Goal: Transaction & Acquisition: Book appointment/travel/reservation

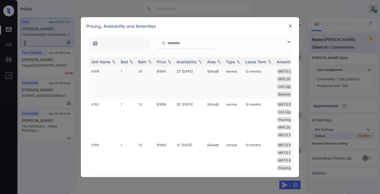
scroll to position [5224, 0]
click at [121, 61] on div "Bed" at bounding box center [124, 61] width 7 height 5
click at [290, 26] on img at bounding box center [289, 25] width 5 height 5
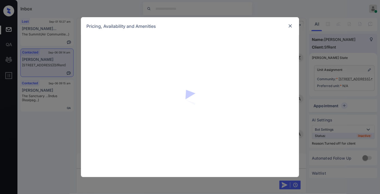
scroll to position [815, 0]
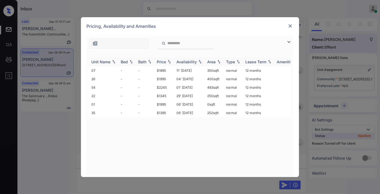
click at [167, 58] on th "Price" at bounding box center [164, 61] width 20 height 9
click at [164, 69] on td "$1345" at bounding box center [164, 70] width 20 height 8
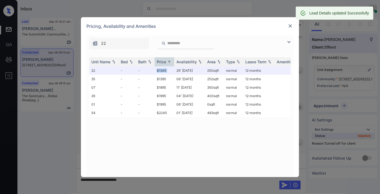
click at [292, 25] on img at bounding box center [289, 25] width 5 height 5
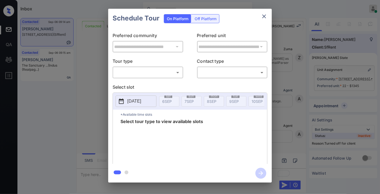
scroll to position [994, 0]
click at [208, 18] on div "Off Platform" at bounding box center [205, 18] width 27 height 8
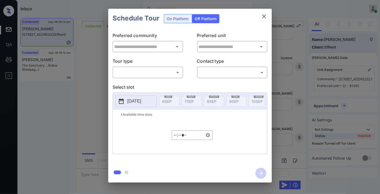
type input "**********"
click at [154, 74] on body "Inbox Samantha Soliven Online Set yourself offline Set yourself on break Profil…" at bounding box center [190, 97] width 380 height 194
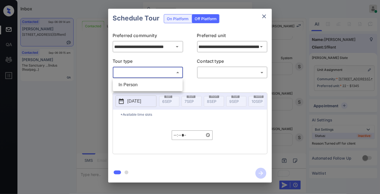
click at [157, 84] on li "In Person" at bounding box center [147, 85] width 67 height 10
type input "********"
click at [217, 72] on body "Inbox Samantha Soliven Online Set yourself offline Set yourself on break Profil…" at bounding box center [190, 97] width 380 height 194
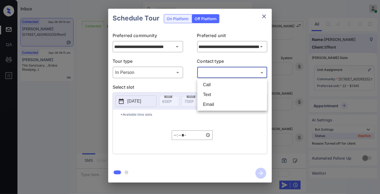
click at [218, 95] on li "Text" at bounding box center [232, 95] width 67 height 10
type input "****"
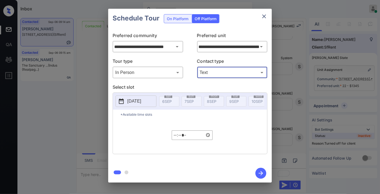
click at [138, 105] on button "[DATE]" at bounding box center [136, 100] width 41 height 11
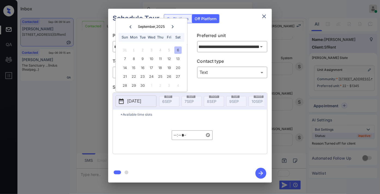
click at [174, 140] on input "*****" at bounding box center [192, 135] width 41 height 10
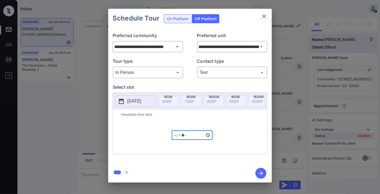
type input "*****"
click at [171, 47] on input "**********" at bounding box center [148, 46] width 70 height 11
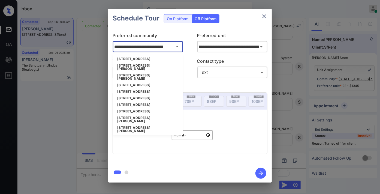
click at [163, 114] on li "424 Jones St, San Francisco, CA" at bounding box center [148, 119] width 70 height 10
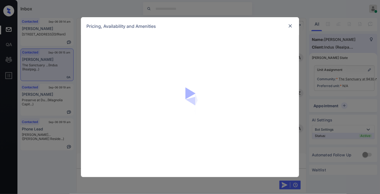
scroll to position [436, 0]
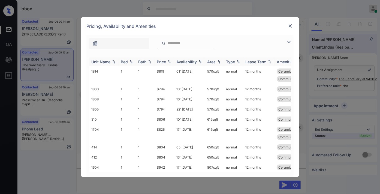
click at [165, 61] on div "Price" at bounding box center [161, 61] width 9 height 5
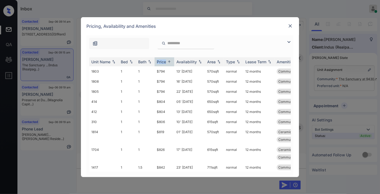
click at [290, 39] on img at bounding box center [289, 42] width 7 height 7
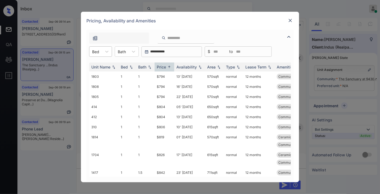
click at [101, 50] on div "Bed" at bounding box center [95, 52] width 13 height 8
click at [292, 16] on div "Pricing, Availability and Amenities" at bounding box center [190, 21] width 218 height 18
click at [291, 20] on img at bounding box center [289, 20] width 5 height 5
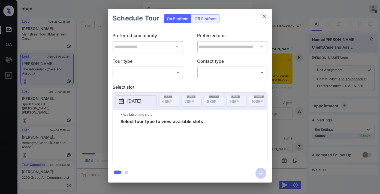
click at [156, 78] on div "**********" at bounding box center [189, 96] width 163 height 136
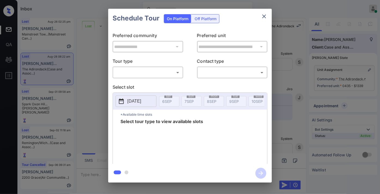
click at [155, 75] on body "Inbox Samantha Soliven Online Set yourself offline Set yourself on break Profil…" at bounding box center [190, 97] width 380 height 194
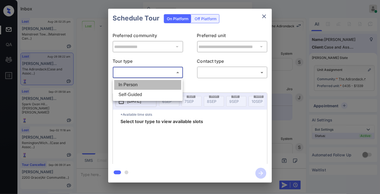
click at [153, 81] on li "In Person" at bounding box center [147, 85] width 67 height 10
type input "********"
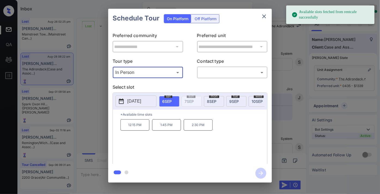
click at [126, 102] on button "[DATE]" at bounding box center [136, 100] width 41 height 11
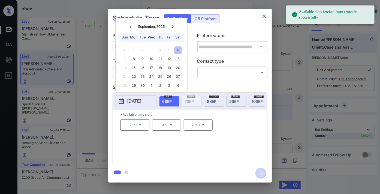
click at [262, 17] on icon "close" at bounding box center [264, 16] width 7 height 7
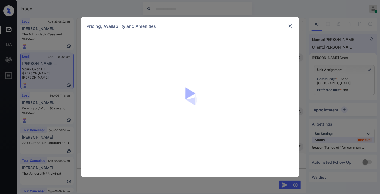
scroll to position [2073, 0]
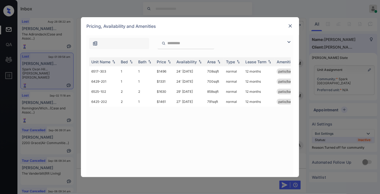
click at [293, 28] on img at bounding box center [289, 25] width 5 height 5
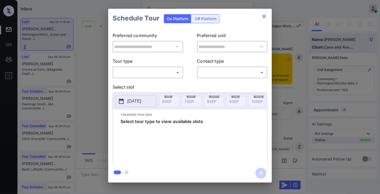
click at [175, 71] on body "Inbox [PERSON_NAME] Online Set yourself offline Set yourself on break Profile S…" at bounding box center [190, 97] width 380 height 194
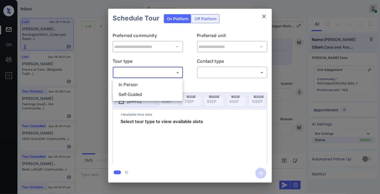
click at [167, 86] on li "In Person" at bounding box center [147, 85] width 67 height 10
type input "********"
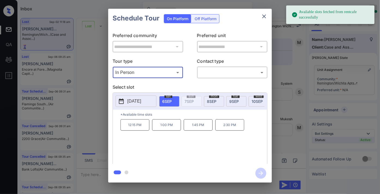
click at [141, 104] on p "[DATE]" at bounding box center [134, 101] width 14 height 7
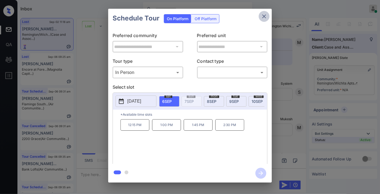
click at [265, 18] on icon "close" at bounding box center [264, 16] width 7 height 7
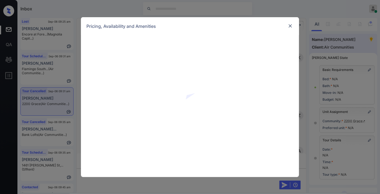
scroll to position [1811, 0]
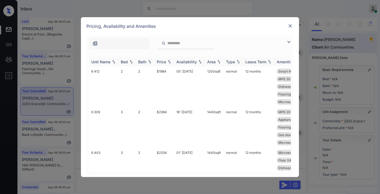
click at [165, 61] on div "Price" at bounding box center [161, 61] width 9 height 5
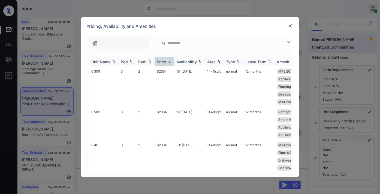
click at [165, 61] on div "Price" at bounding box center [161, 61] width 9 height 5
click at [165, 74] on td "$1984" at bounding box center [164, 86] width 20 height 41
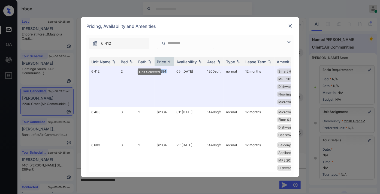
click at [288, 26] on img at bounding box center [289, 25] width 5 height 5
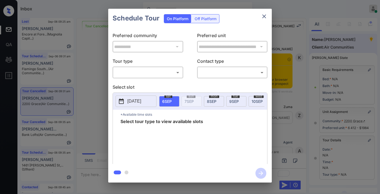
click at [132, 72] on body "Inbox [PERSON_NAME] Online Set yourself offline Set yourself on break Profile S…" at bounding box center [190, 97] width 380 height 194
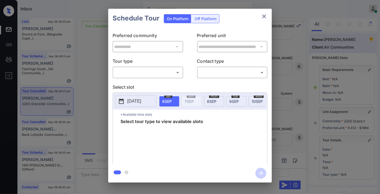
scroll to position [75, 0]
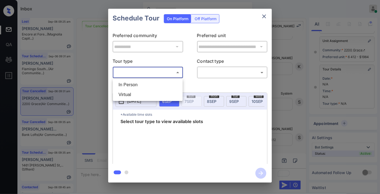
click at [138, 84] on li "In Person" at bounding box center [147, 85] width 67 height 10
type input "********"
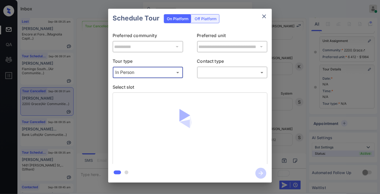
click at [235, 71] on body "Inbox Samantha Soliven Online Set yourself offline Set yourself on break Profil…" at bounding box center [190, 97] width 380 height 194
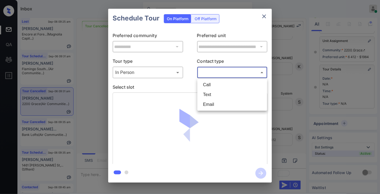
click at [218, 95] on li "Text" at bounding box center [232, 95] width 67 height 10
type input "****"
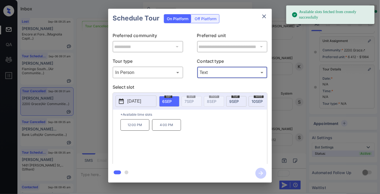
click at [137, 96] on button "[DATE]" at bounding box center [136, 100] width 41 height 11
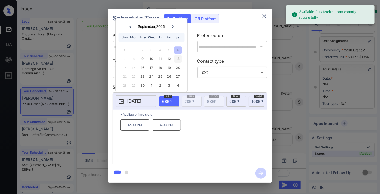
click at [179, 58] on div "13" at bounding box center [177, 58] width 7 height 7
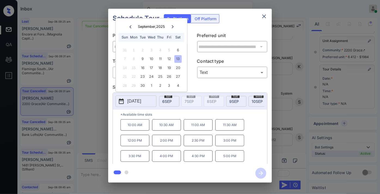
click at [165, 145] on p "2:00 PM" at bounding box center [166, 140] width 29 height 11
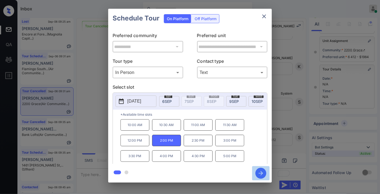
drag, startPoint x: 264, startPoint y: 172, endPoint x: 236, endPoint y: 176, distance: 28.4
click at [263, 172] on icon "button" at bounding box center [260, 173] width 11 height 11
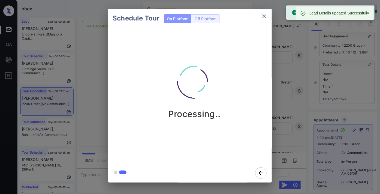
click at [265, 15] on icon "close" at bounding box center [264, 16] width 7 height 7
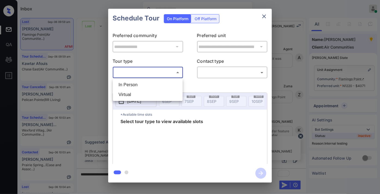
scroll to position [670, 0]
click at [263, 17] on div at bounding box center [190, 97] width 380 height 194
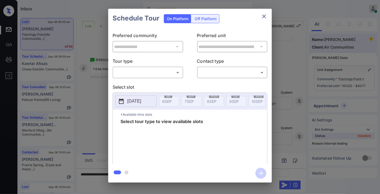
click at [265, 16] on icon "close" at bounding box center [264, 16] width 4 height 4
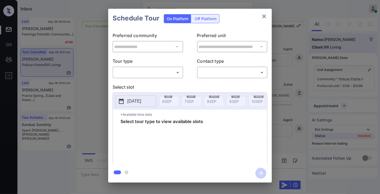
click at [152, 75] on body "Inbox [PERSON_NAME] Online Set yourself offline Set yourself on break Profile S…" at bounding box center [190, 97] width 380 height 194
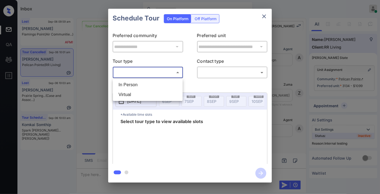
scroll to position [2499, 0]
click at [151, 86] on li "In Person" at bounding box center [147, 85] width 67 height 10
type input "********"
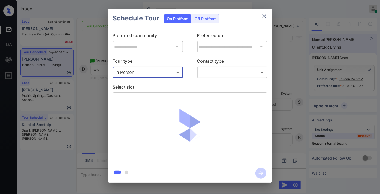
click at [230, 74] on body "Inbox [PERSON_NAME] Online Set yourself offline Set yourself on break Profile S…" at bounding box center [190, 97] width 380 height 194
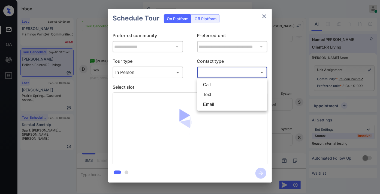
click at [228, 95] on li "Text" at bounding box center [232, 95] width 67 height 10
type input "****"
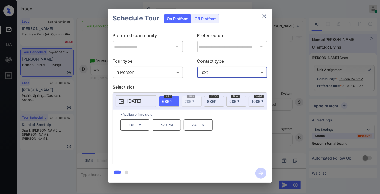
click at [234, 104] on div "[DATE]" at bounding box center [236, 101] width 20 height 11
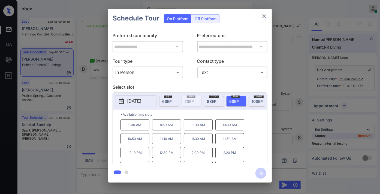
scroll to position [23, 0]
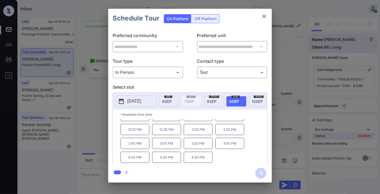
click at [168, 146] on p "3:00 PM" at bounding box center [166, 143] width 29 height 11
click at [260, 174] on icon "button" at bounding box center [260, 173] width 11 height 11
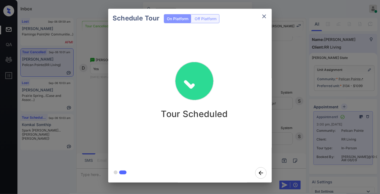
click at [258, 15] on div "Schedule Tour On Platform Off Platform" at bounding box center [189, 18] width 163 height 19
click at [266, 17] on icon "close" at bounding box center [264, 16] width 7 height 7
